Goal: Navigation & Orientation: Find specific page/section

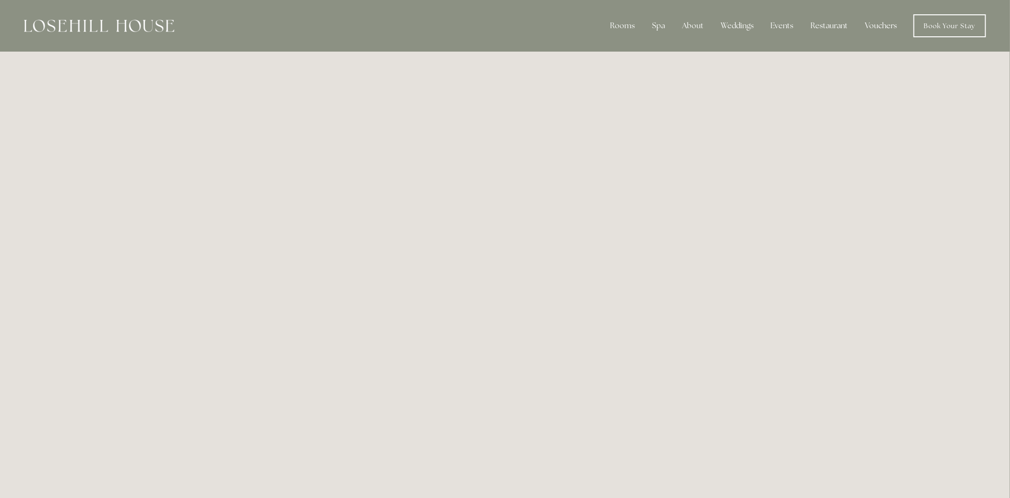
click at [890, 22] on link "Vouchers" at bounding box center [881, 25] width 47 height 19
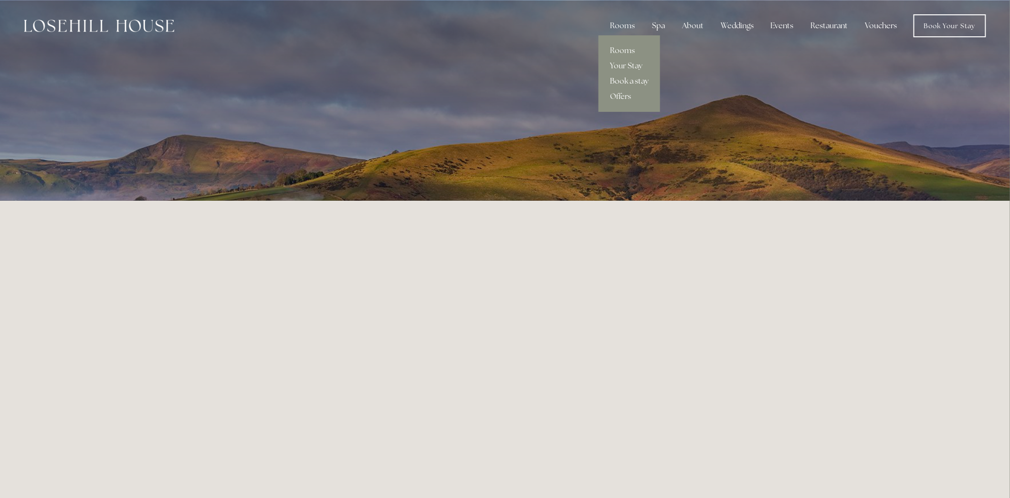
click at [624, 78] on link "Book a stay" at bounding box center [630, 81] width 62 height 15
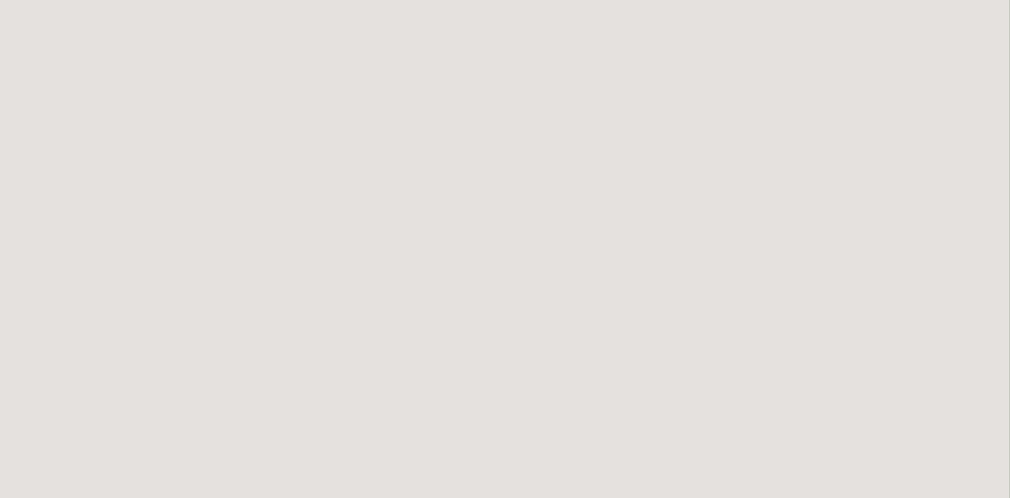
scroll to position [2544, 0]
